Goal: Task Accomplishment & Management: Manage account settings

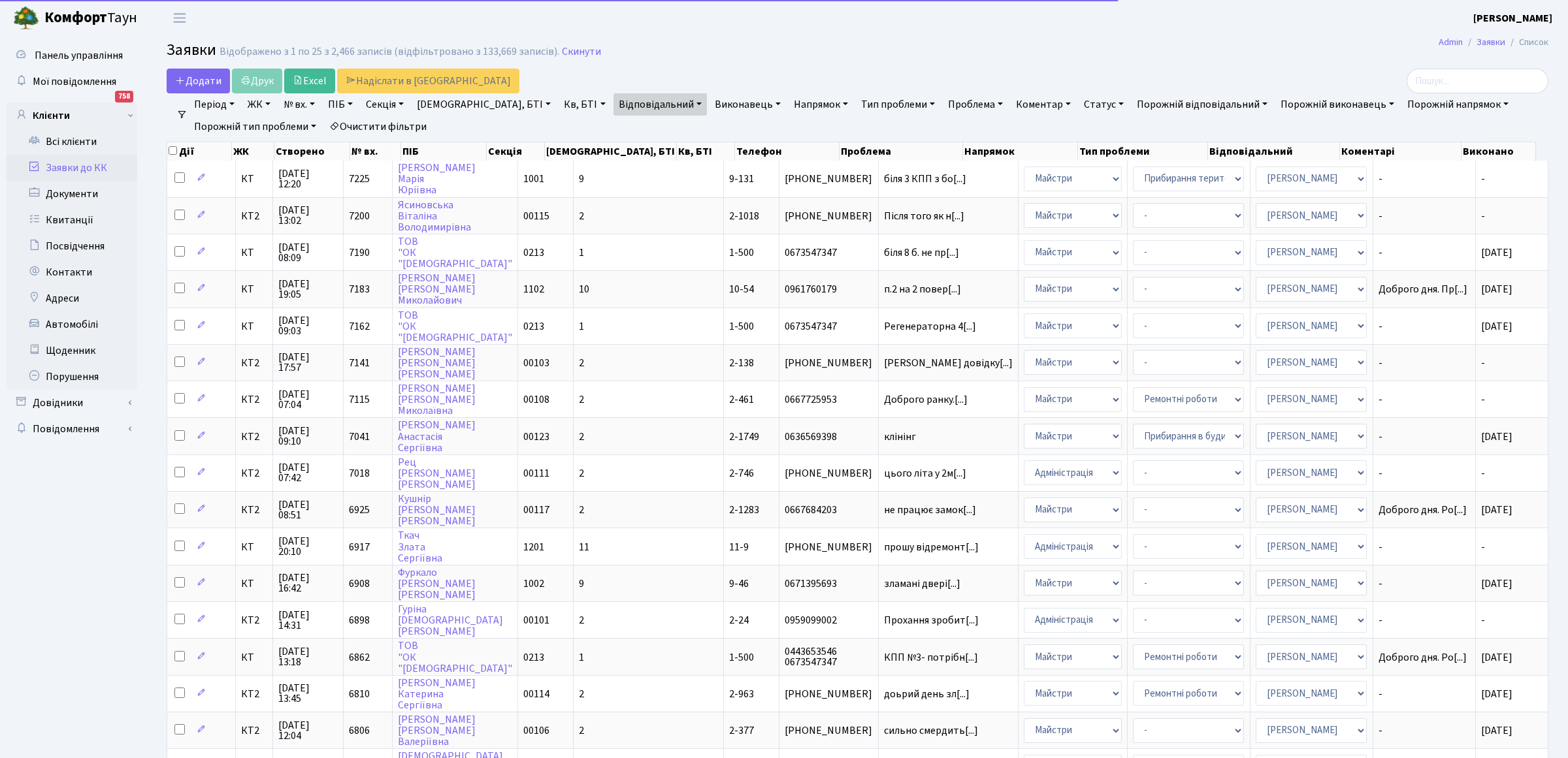
select select "25"
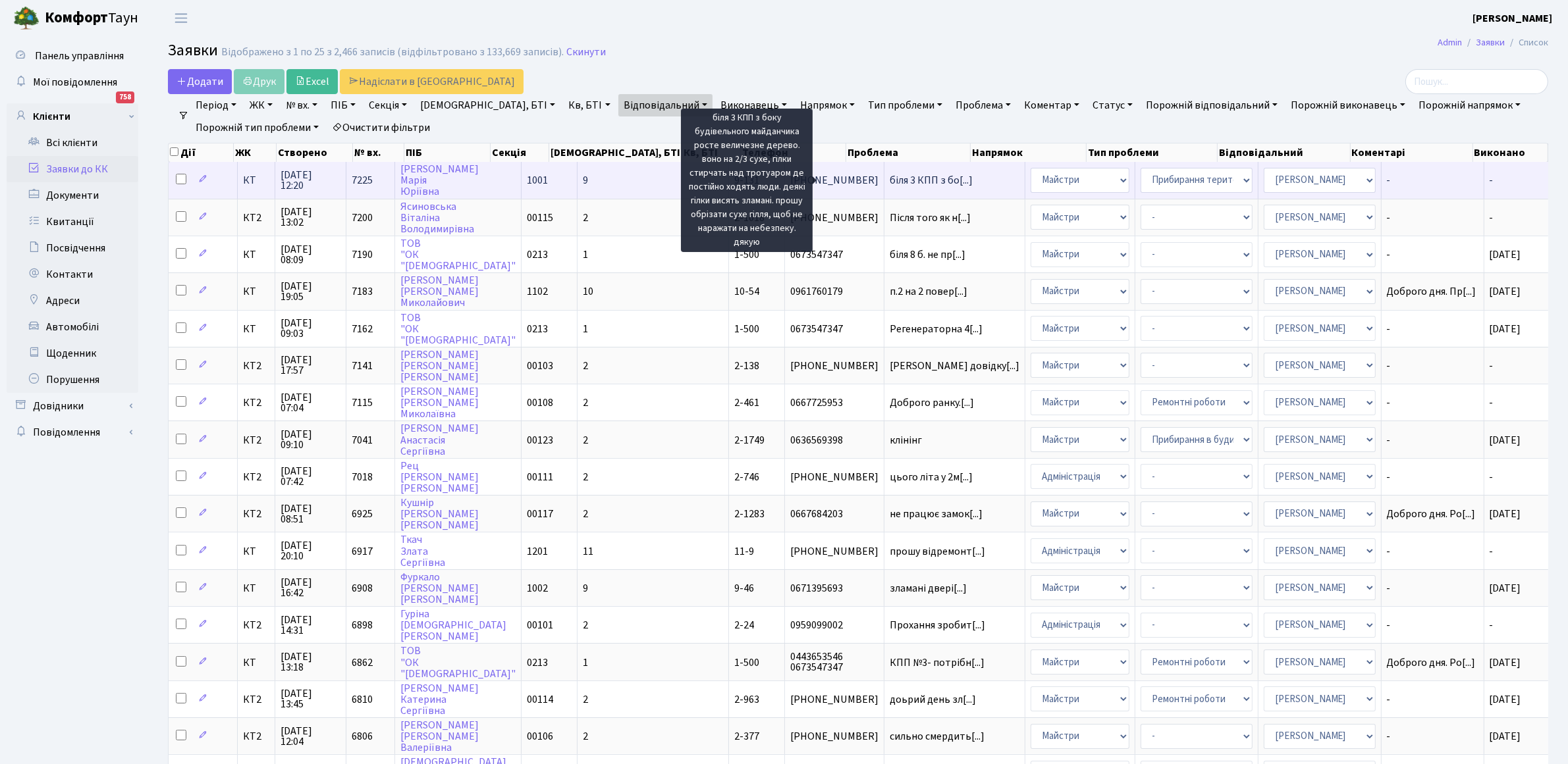
click at [889, 181] on span "біля 3 КПП з бо[...]" at bounding box center [931, 180] width 83 height 14
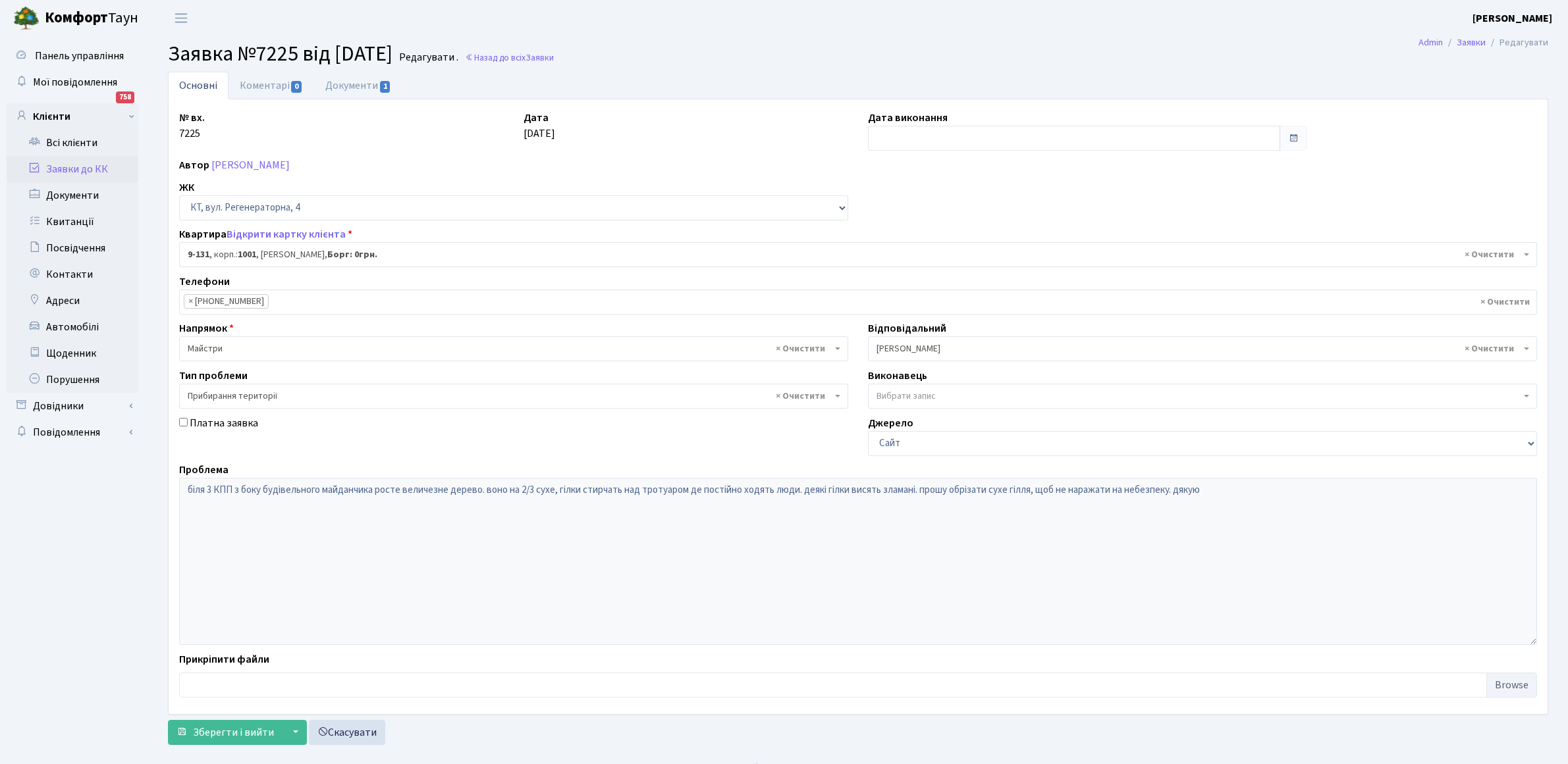
select select "6481"
select select "59"
click at [349, 81] on link "Документи 1" at bounding box center [358, 85] width 88 height 27
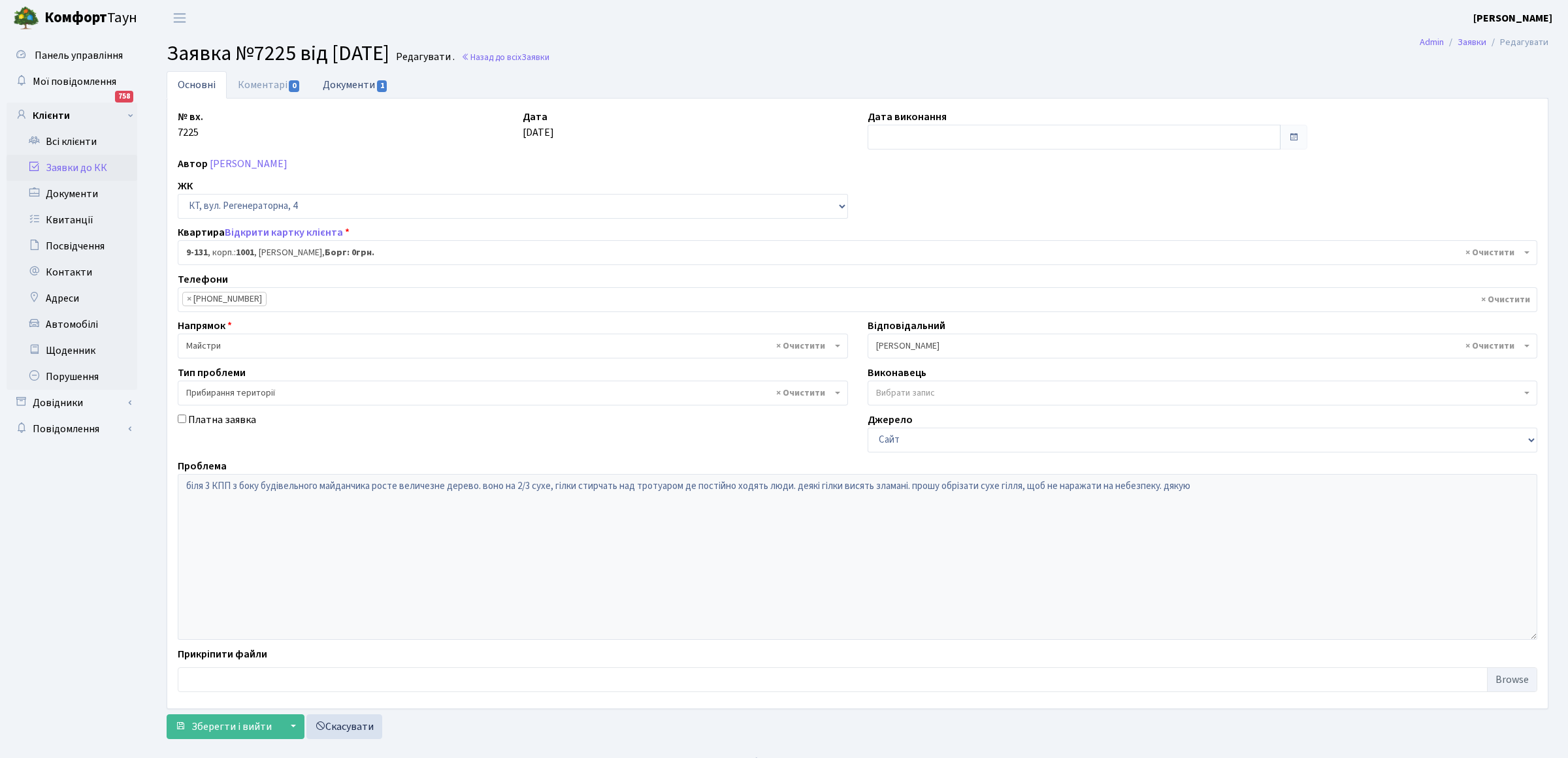
click at [347, 80] on link "Документи 1" at bounding box center [356, 84] width 88 height 26
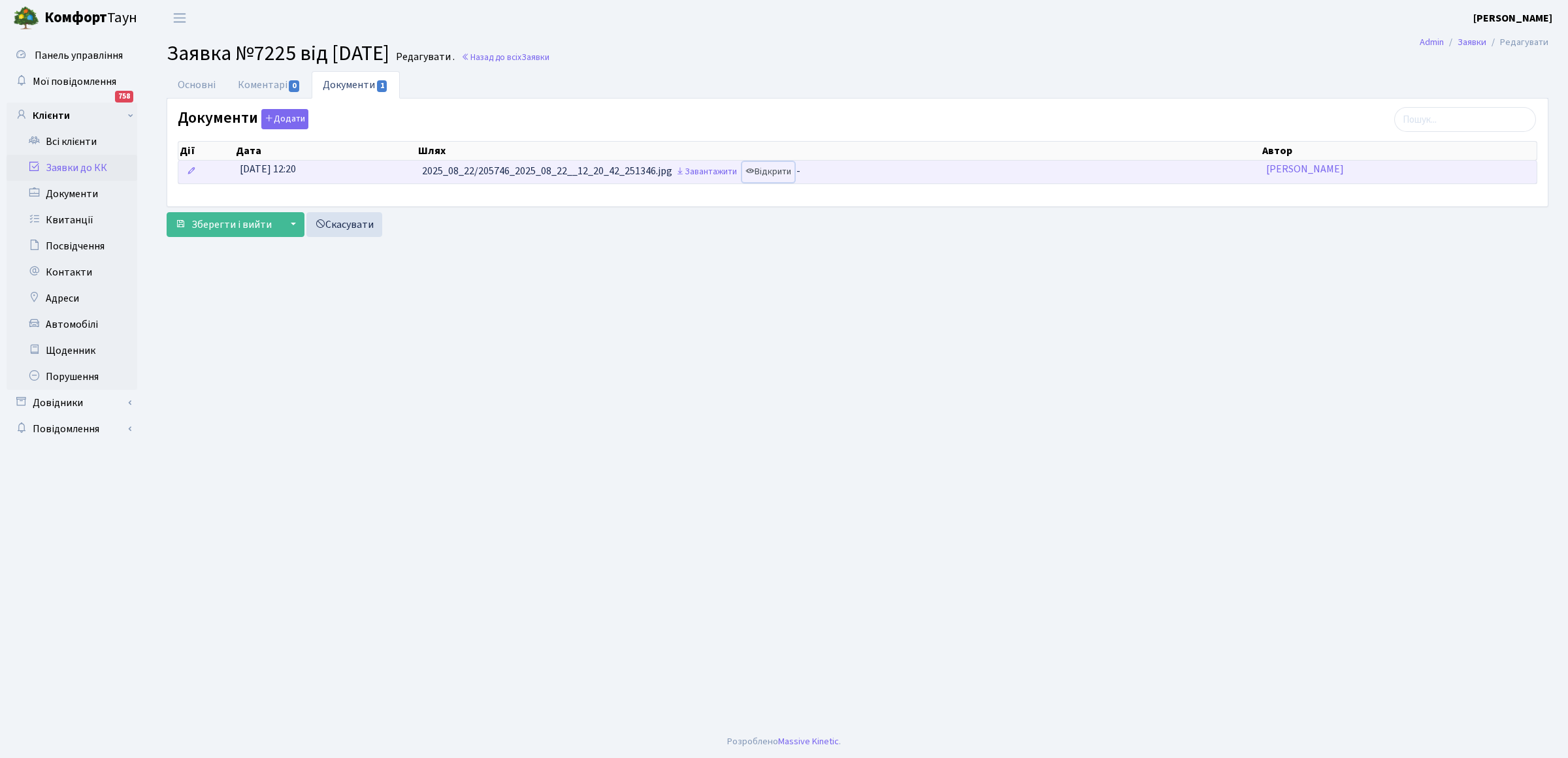
click at [786, 170] on link "Відкрити" at bounding box center [767, 172] width 52 height 20
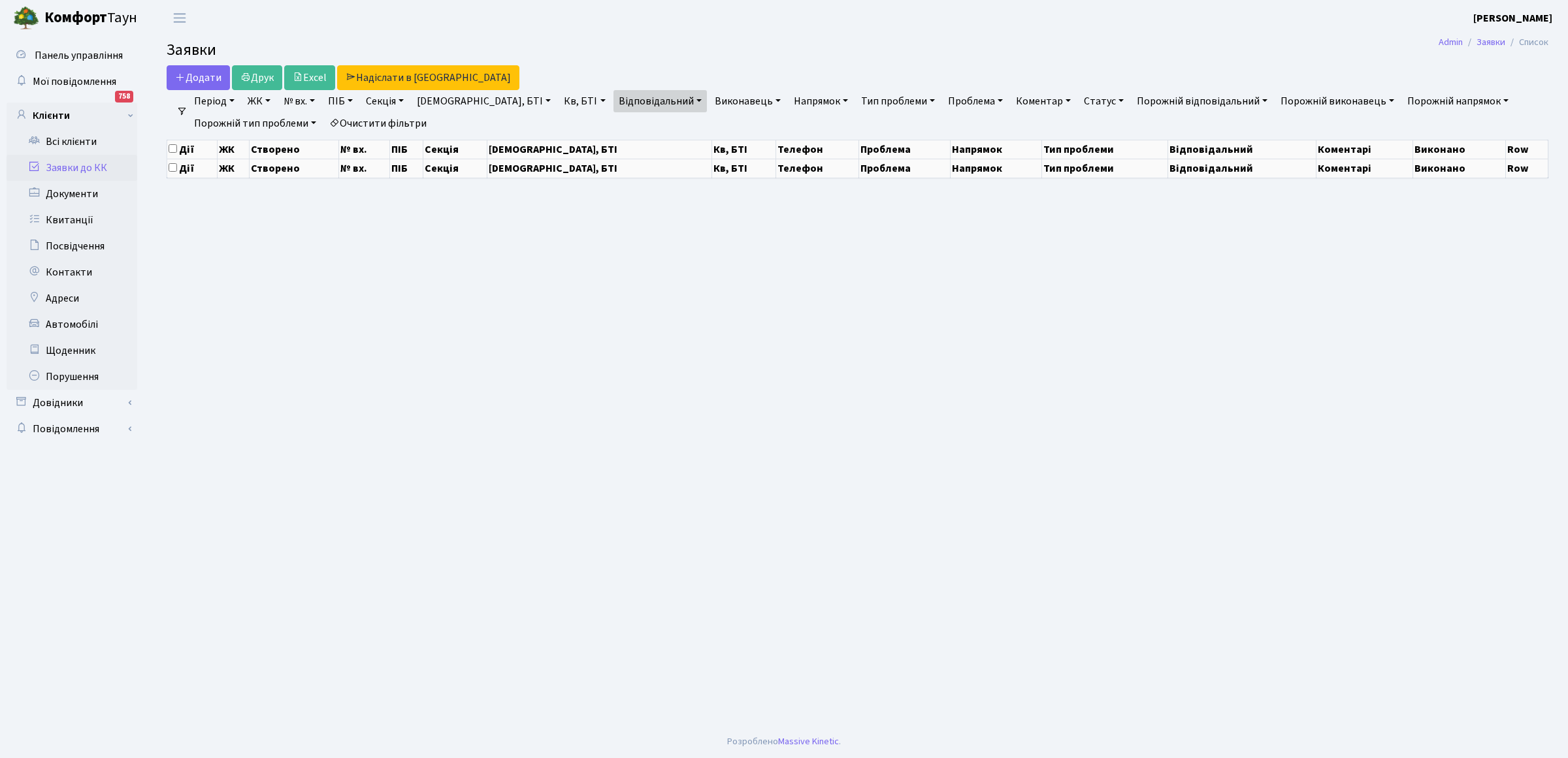
select select "25"
